Goal: Task Accomplishment & Management: Manage account settings

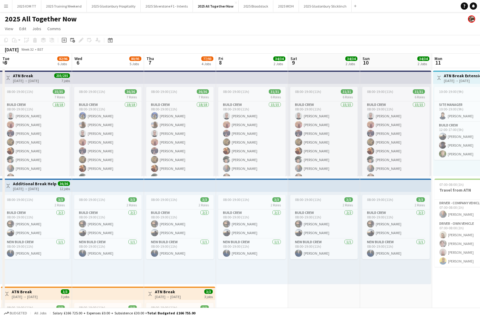
scroll to position [0, 200]
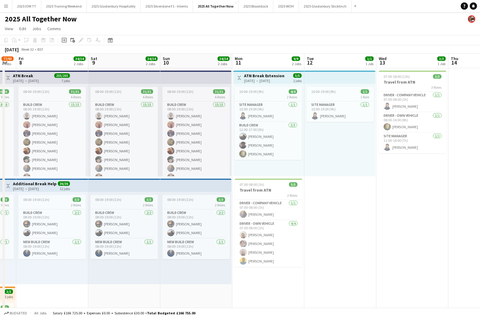
click at [6, 8] on app-icon "Menu" at bounding box center [6, 6] width 5 height 5
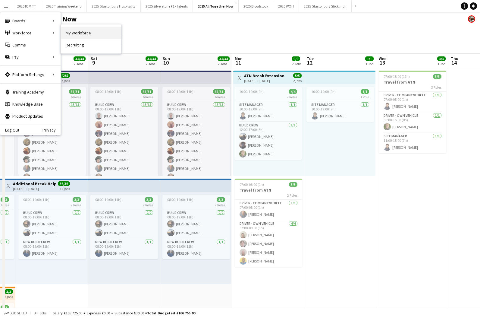
click at [77, 33] on link "My Workforce" at bounding box center [91, 33] width 60 height 12
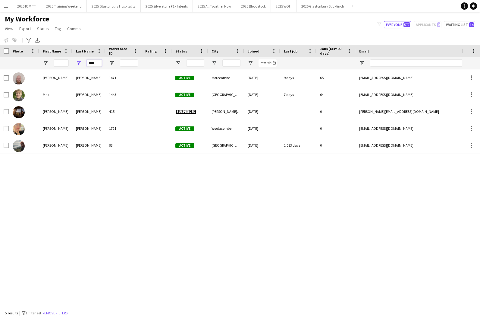
drag, startPoint x: 99, startPoint y: 63, endPoint x: 83, endPoint y: 61, distance: 16.7
click at [82, 62] on div "****" at bounding box center [88, 63] width 33 height 12
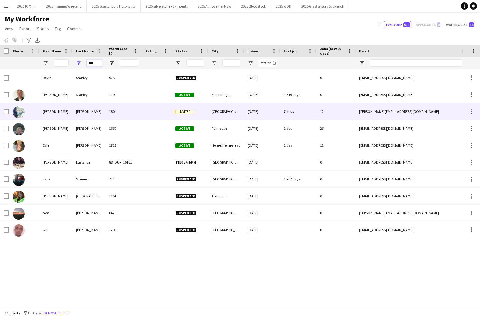
type input "***"
click at [90, 114] on div "[PERSON_NAME]" at bounding box center [88, 111] width 33 height 17
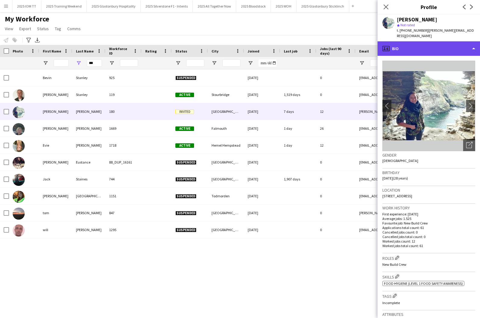
click at [463, 45] on div "profile Bio" at bounding box center [429, 48] width 102 height 14
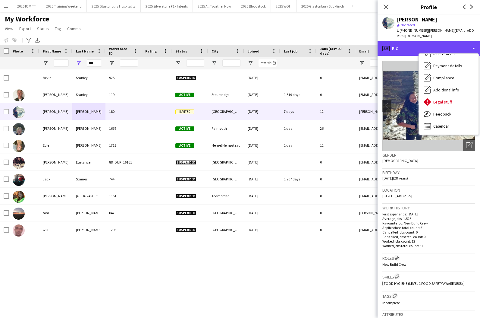
scroll to position [69, 0]
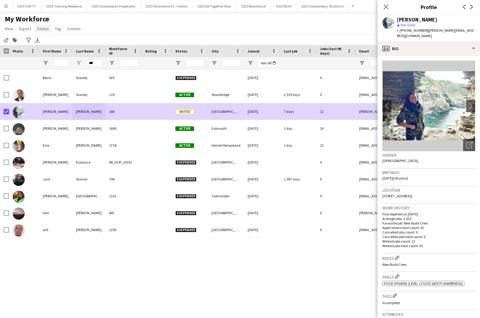
click at [46, 30] on span "Status" at bounding box center [43, 28] width 12 height 5
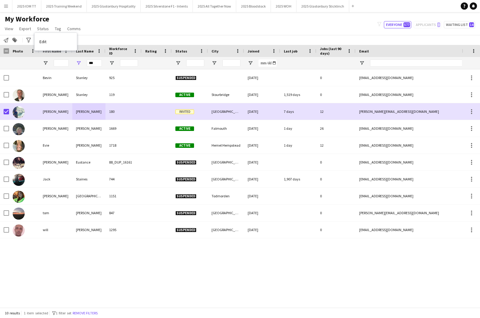
drag, startPoint x: 59, startPoint y: 42, endPoint x: 160, endPoint y: 41, distance: 101.6
click at [61, 41] on link "Edit" at bounding box center [56, 41] width 42 height 13
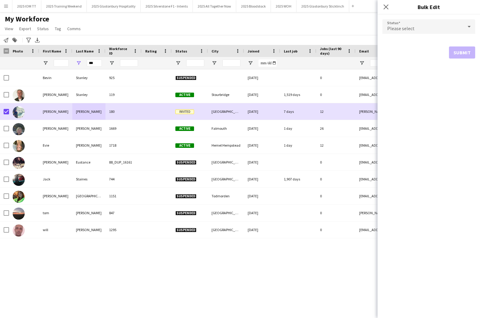
click at [410, 27] on span "Please select" at bounding box center [400, 28] width 27 height 6
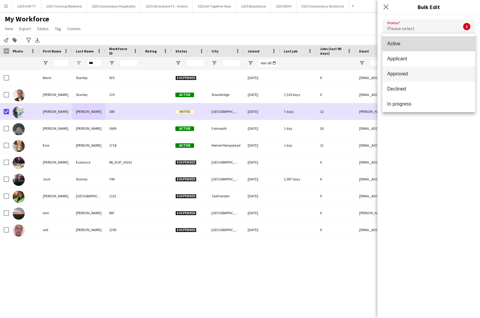
drag, startPoint x: 418, startPoint y: 47, endPoint x: 461, endPoint y: 67, distance: 48.0
click at [418, 47] on mat-option "Active" at bounding box center [429, 43] width 93 height 15
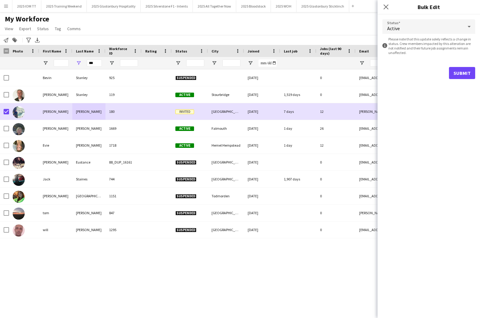
click at [468, 71] on button "Submit" at bounding box center [462, 73] width 26 height 12
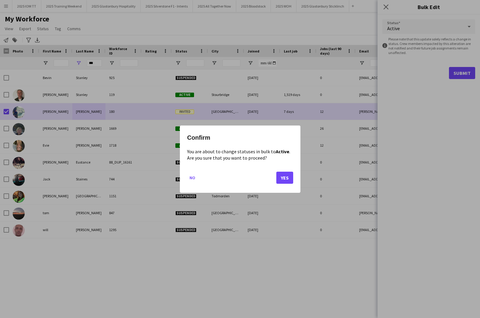
click at [284, 173] on button "Yes" at bounding box center [284, 177] width 17 height 12
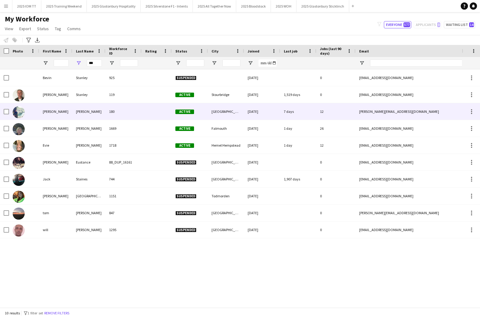
click at [47, 109] on div "[PERSON_NAME]" at bounding box center [55, 111] width 33 height 17
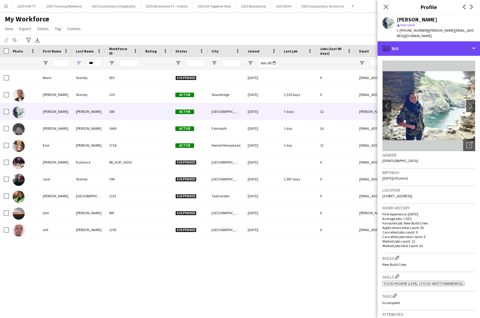
drag, startPoint x: 434, startPoint y: 43, endPoint x: 444, endPoint y: 56, distance: 16.3
click at [434, 43] on div "profile Bio" at bounding box center [429, 48] width 102 height 14
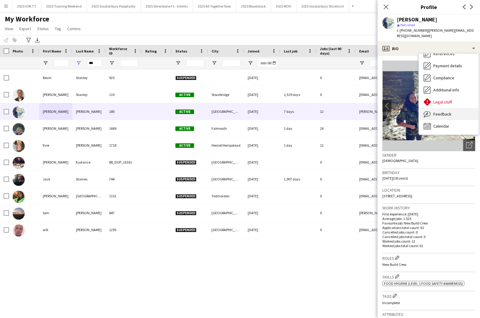
click at [456, 112] on div "Feedback Feedback" at bounding box center [449, 114] width 60 height 12
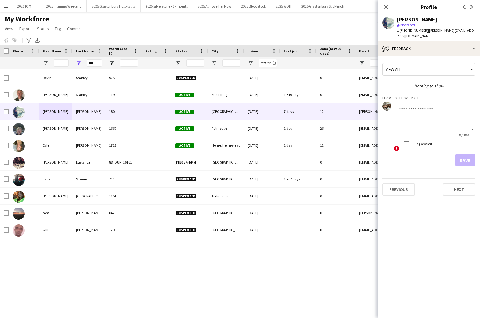
click at [439, 113] on textarea at bounding box center [434, 116] width 81 height 29
type textarea "**********"
click at [470, 154] on button "Save" at bounding box center [466, 160] width 20 height 12
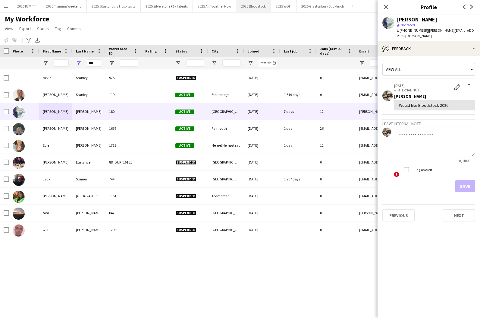
click at [248, 9] on button "2025 Bloodstock Close" at bounding box center [253, 6] width 35 height 12
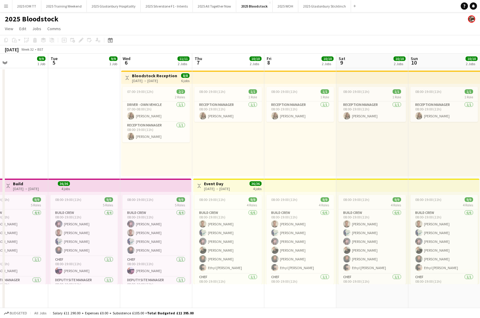
scroll to position [0, 184]
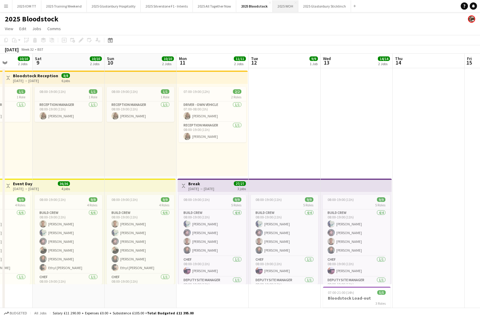
click at [282, 8] on button "2025 WOH Close" at bounding box center [286, 6] width 26 height 12
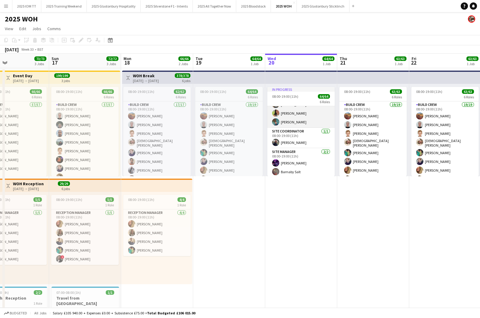
scroll to position [560, 0]
